Goal: Task Accomplishment & Management: Use online tool/utility

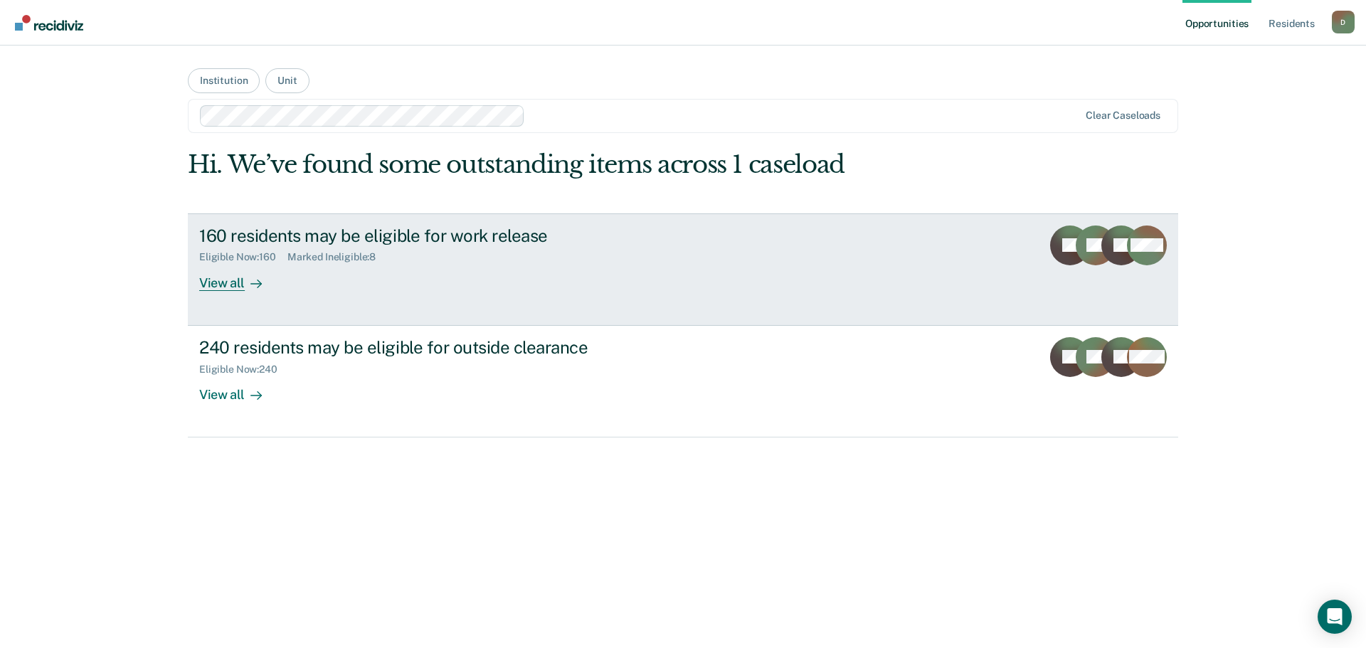
click at [224, 287] on div "View all" at bounding box center [239, 277] width 80 height 28
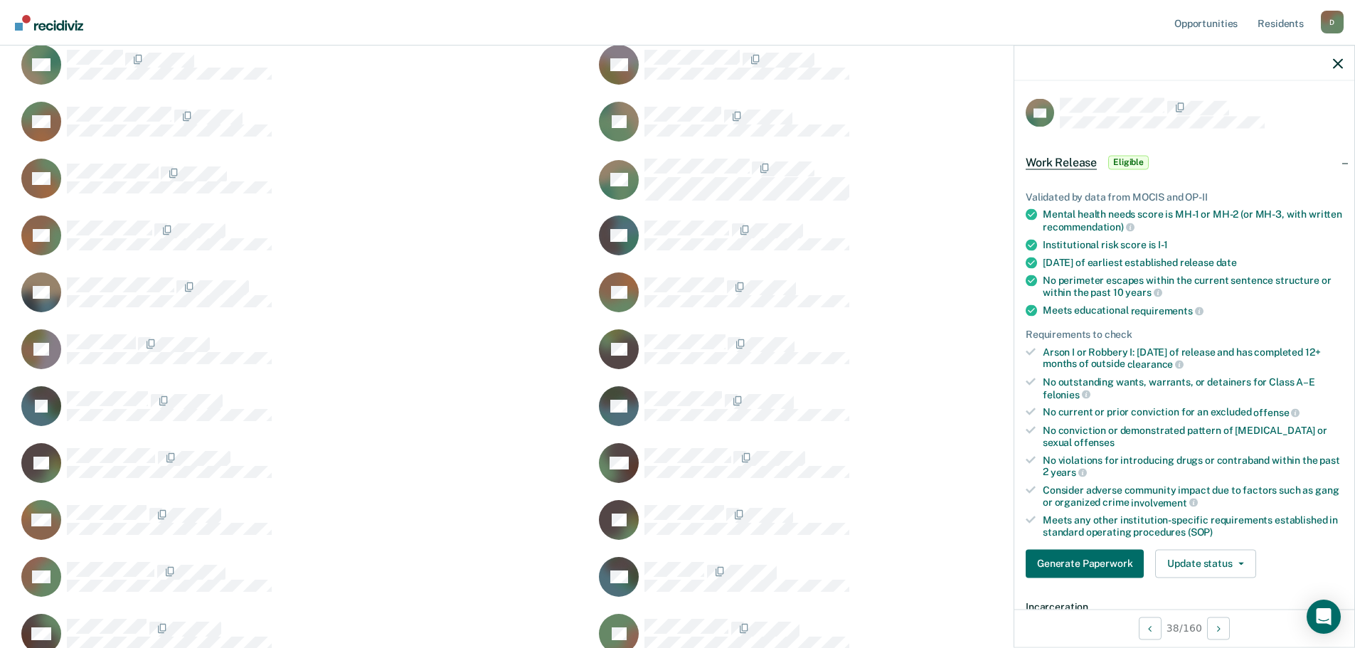
scroll to position [213, 0]
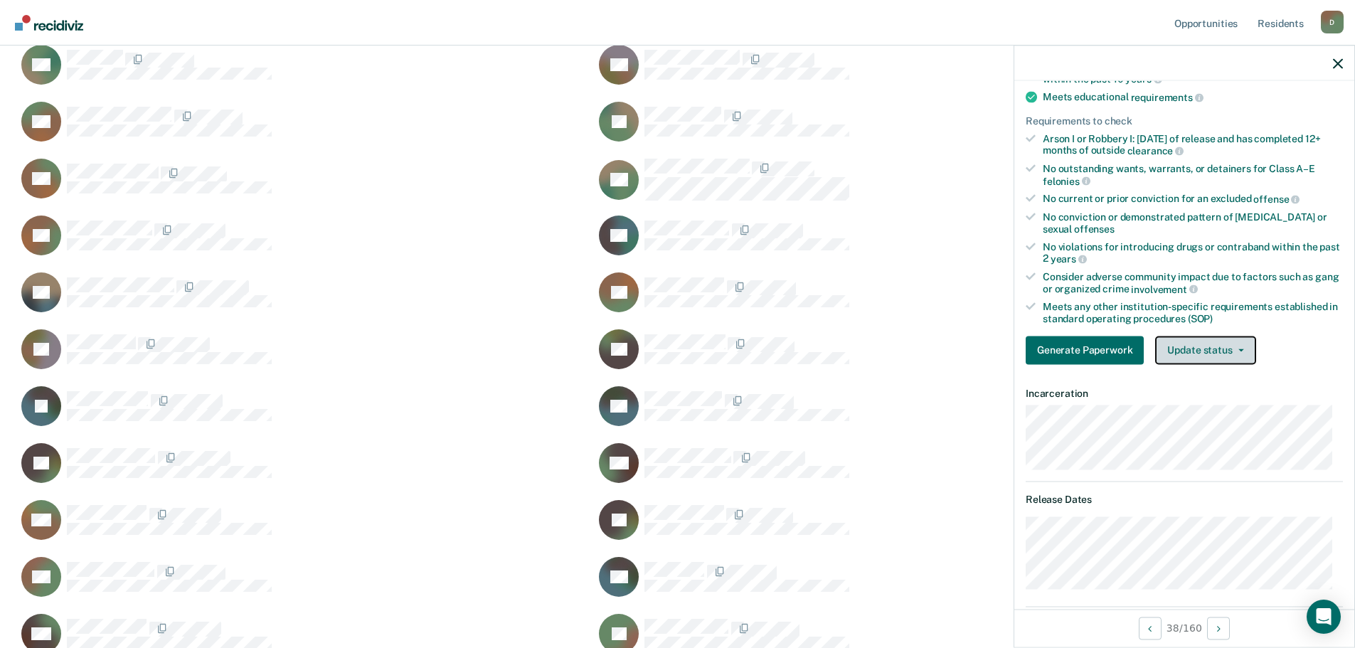
click at [1241, 341] on button "Update status" at bounding box center [1205, 350] width 100 height 28
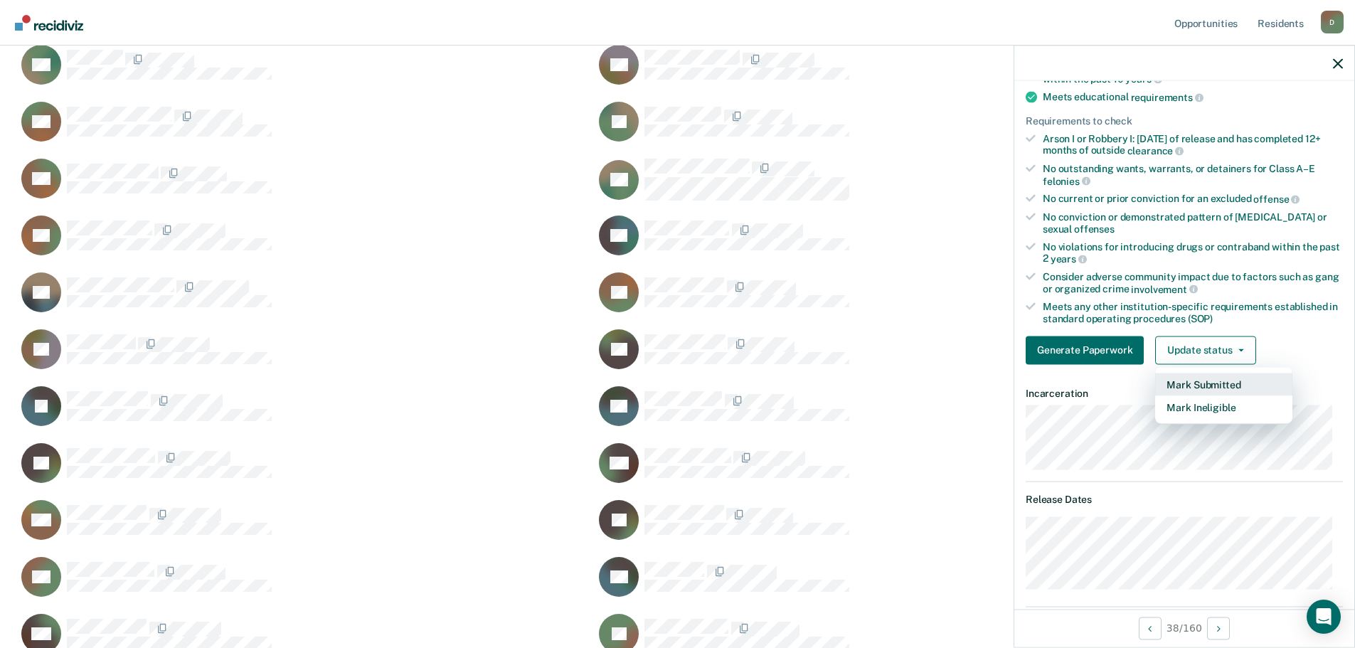
click at [1223, 383] on button "Mark Submitted" at bounding box center [1223, 384] width 137 height 23
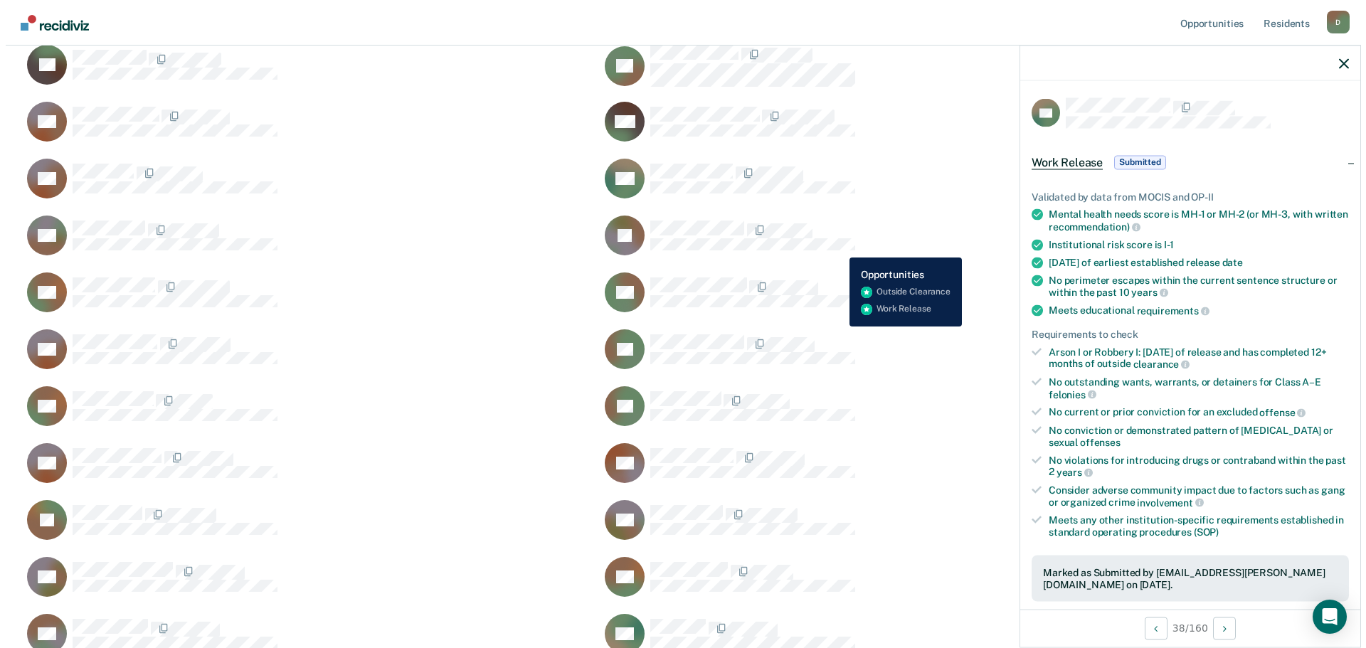
scroll to position [0, 0]
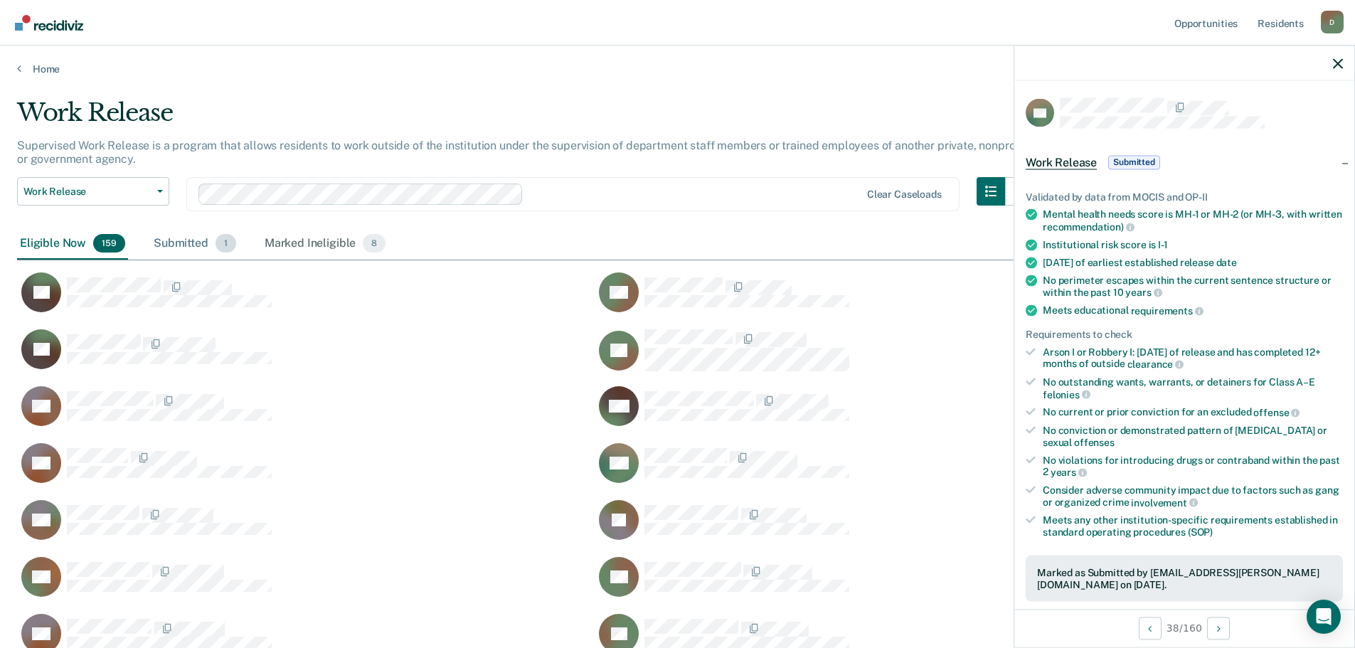
click at [189, 241] on div "Submitted 1" at bounding box center [195, 243] width 88 height 31
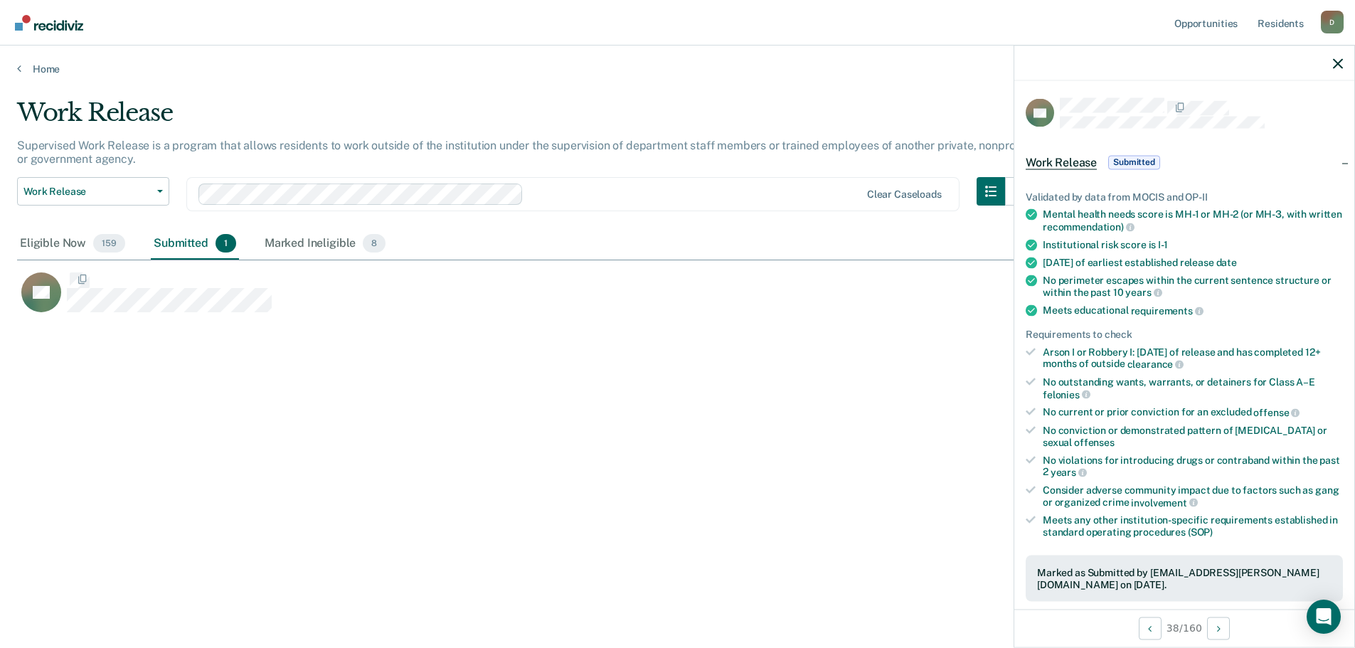
scroll to position [11, 11]
click at [55, 249] on div "Eligible Now 159" at bounding box center [72, 243] width 111 height 31
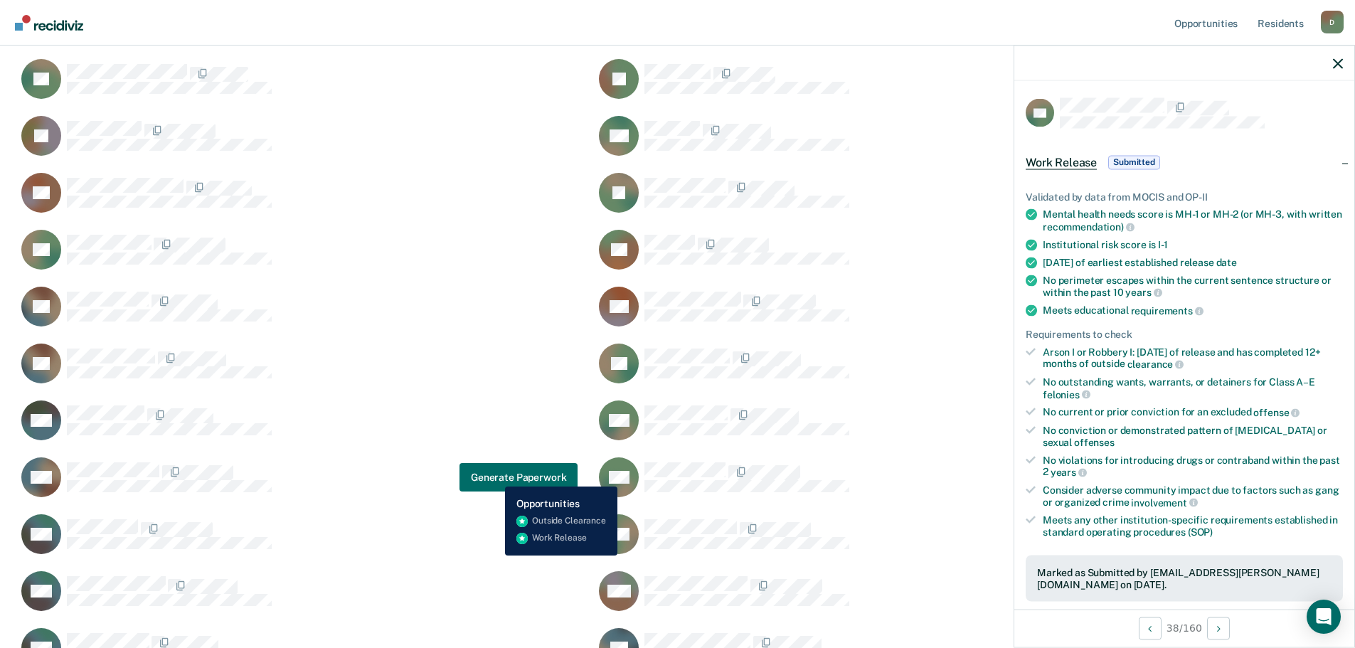
scroll to position [2632, 0]
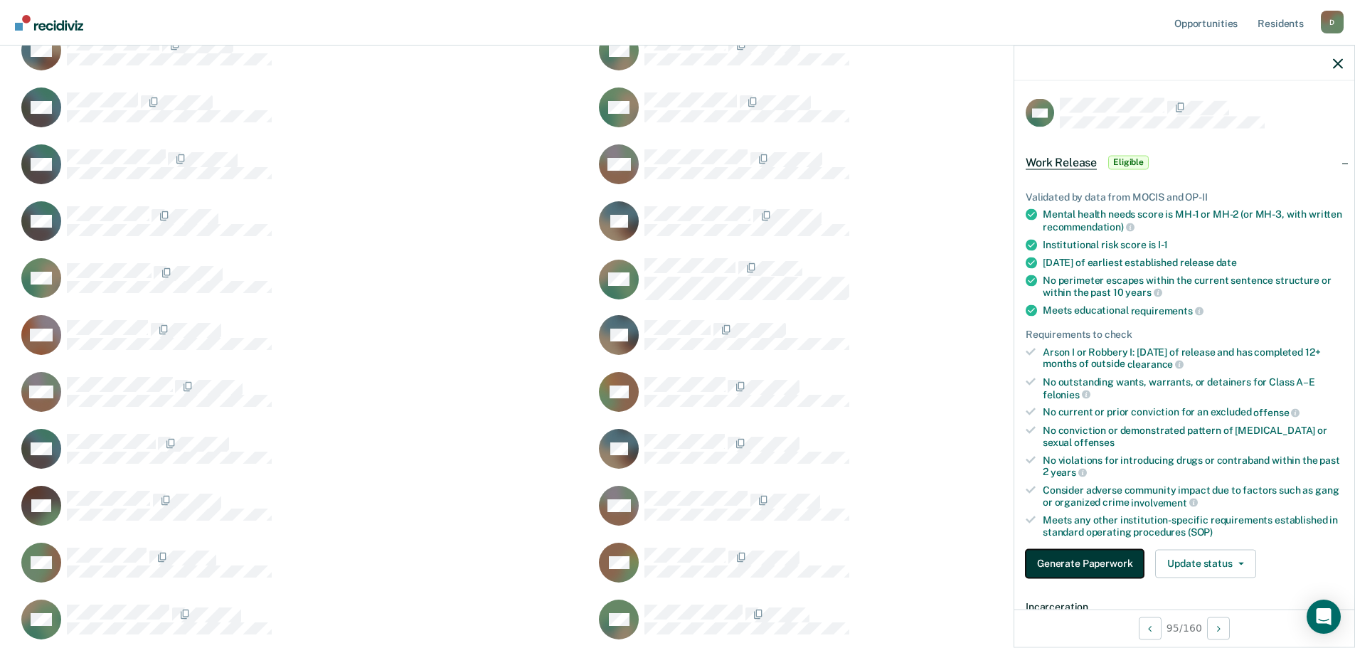
click at [1063, 571] on button "Generate Paperwork" at bounding box center [1085, 563] width 118 height 28
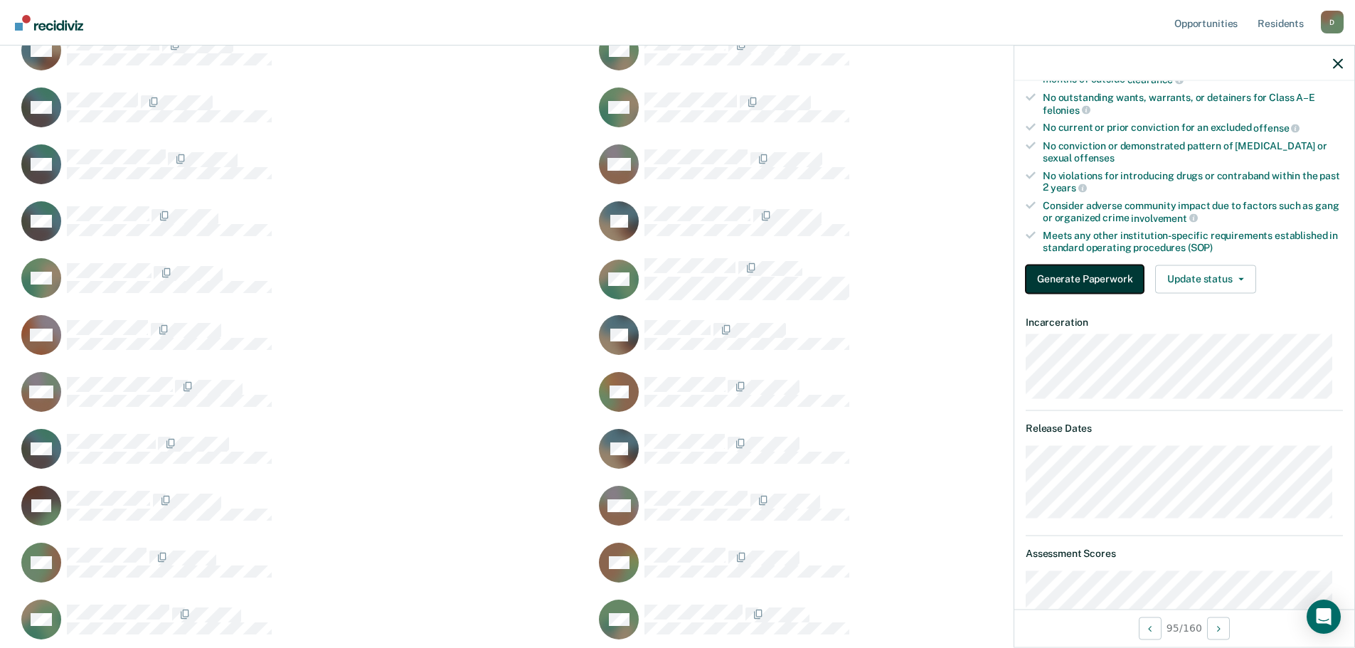
click at [1093, 285] on button "Generate Paperwork" at bounding box center [1085, 279] width 118 height 28
